Goal: Task Accomplishment & Management: Manage account settings

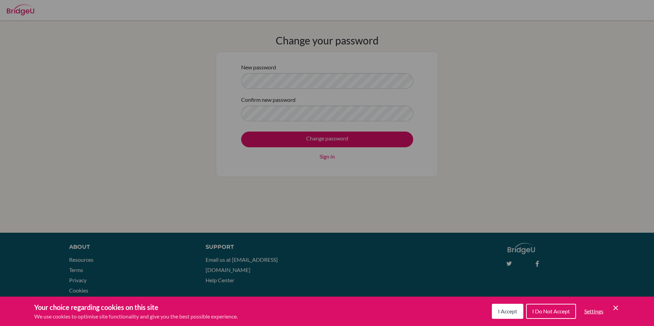
click at [501, 312] on span "I Accept" at bounding box center [507, 311] width 19 height 6
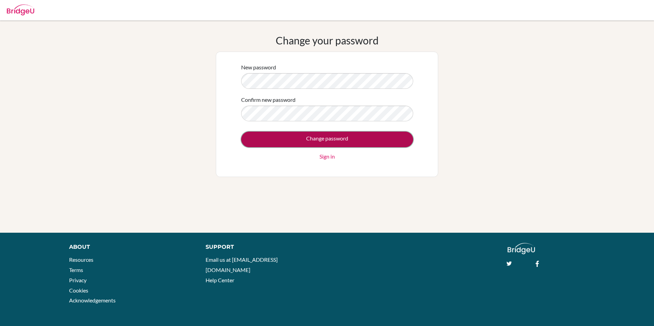
click at [306, 145] on input "Change password" at bounding box center [327, 140] width 172 height 16
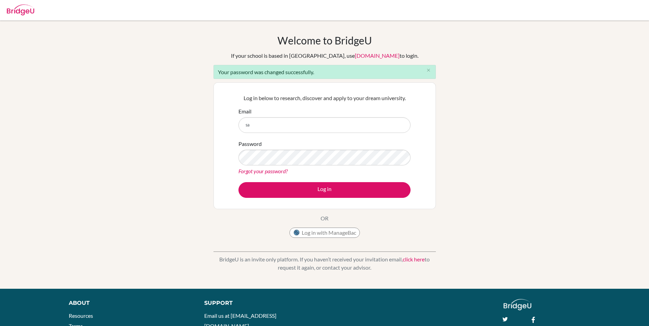
type input "s"
type input "samarveer6606@vivekhighschool.onmicrosoft.com"
click at [238, 182] on button "Log in" at bounding box center [324, 190] width 172 height 16
